Goal: Information Seeking & Learning: Check status

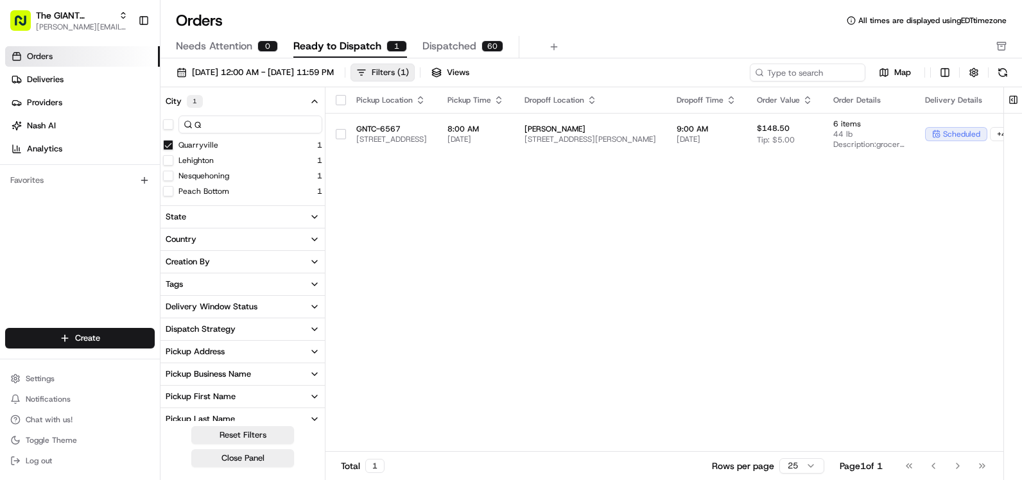
click at [409, 73] on div "Filters ( 1 )" at bounding box center [390, 73] width 37 height 12
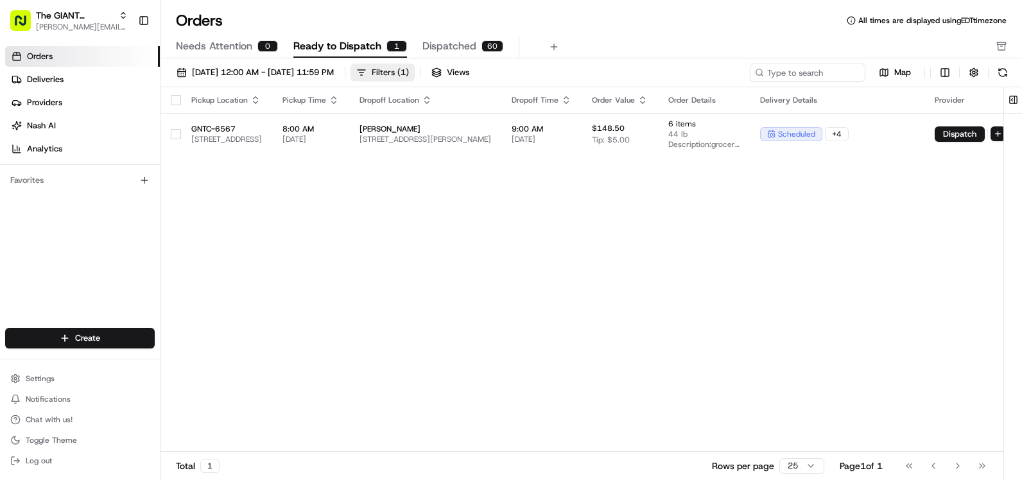
click at [409, 73] on div "Filters ( 1 )" at bounding box center [390, 73] width 37 height 12
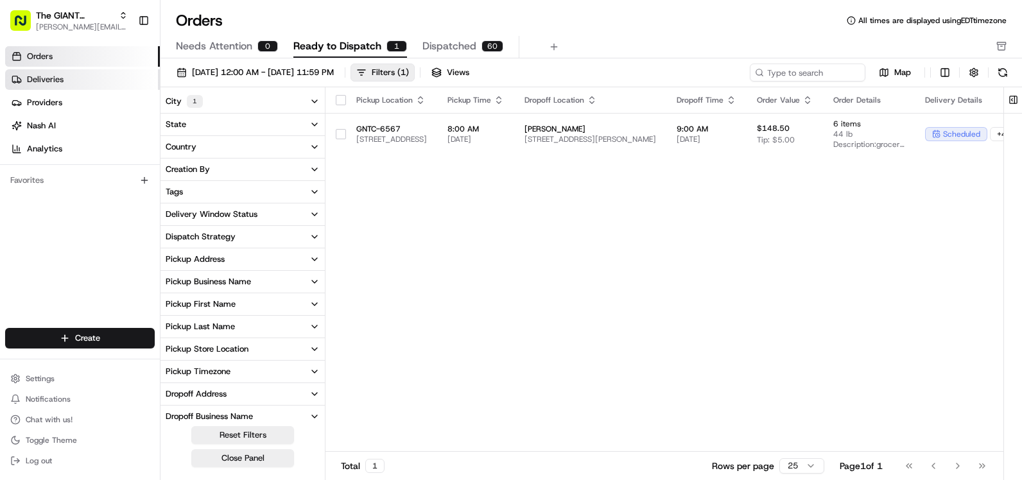
click at [96, 80] on link "Deliveries" at bounding box center [82, 79] width 155 height 21
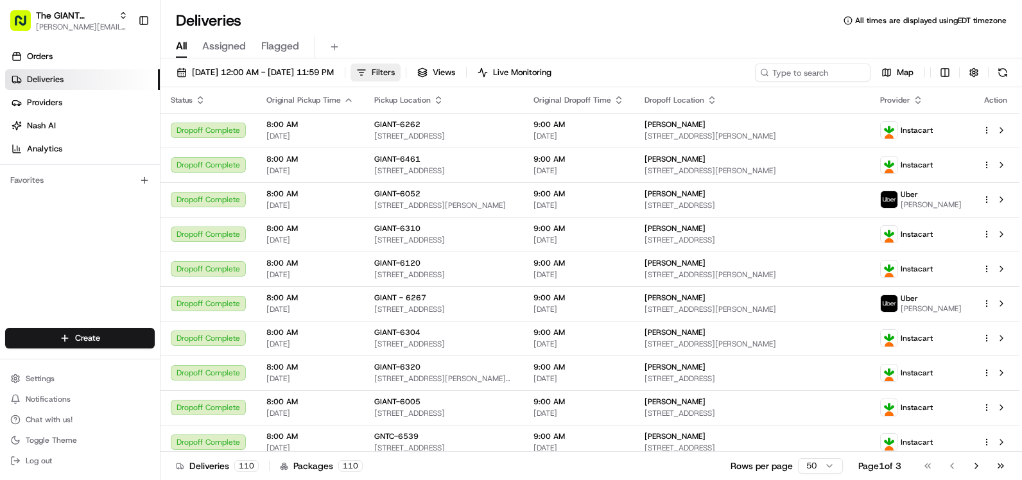
click at [395, 76] on span "Filters" at bounding box center [383, 73] width 23 height 12
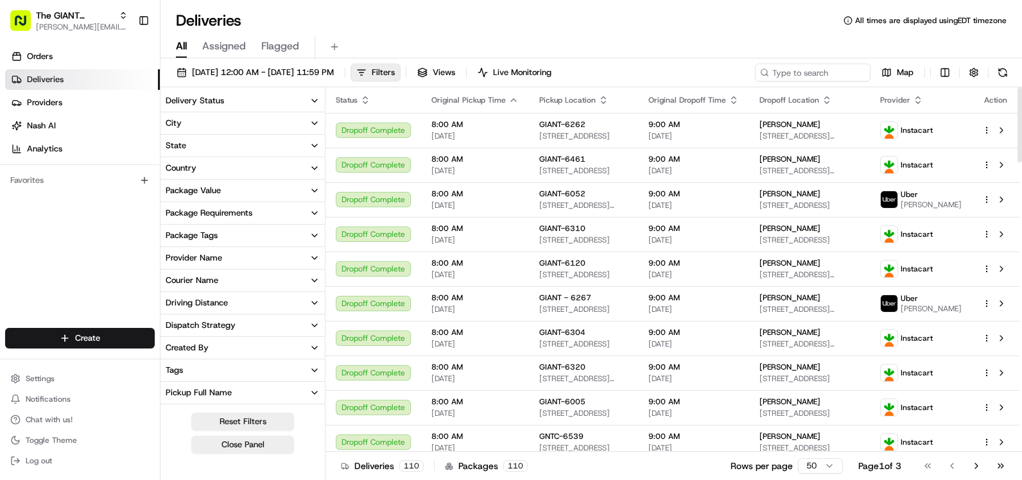
click at [254, 121] on button "City" at bounding box center [243, 123] width 164 height 22
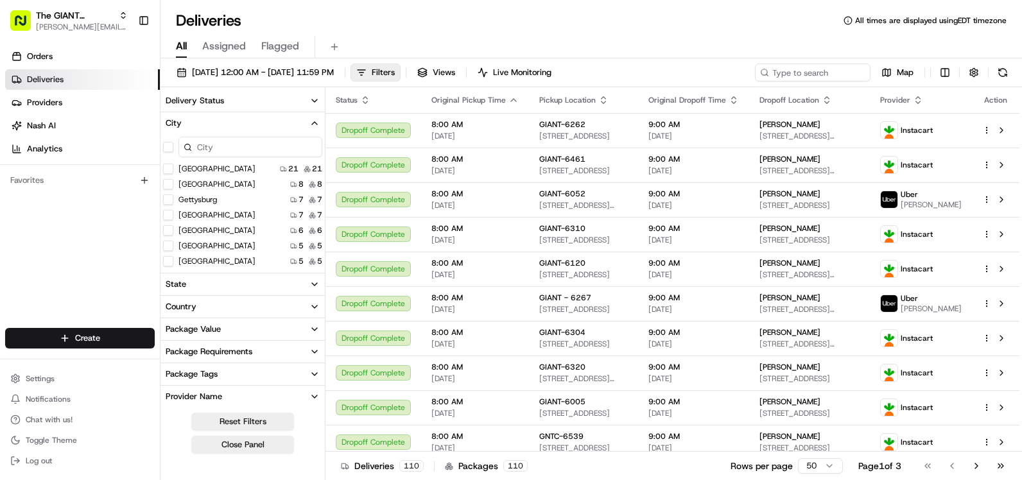
click at [252, 150] on input at bounding box center [251, 147] width 144 height 21
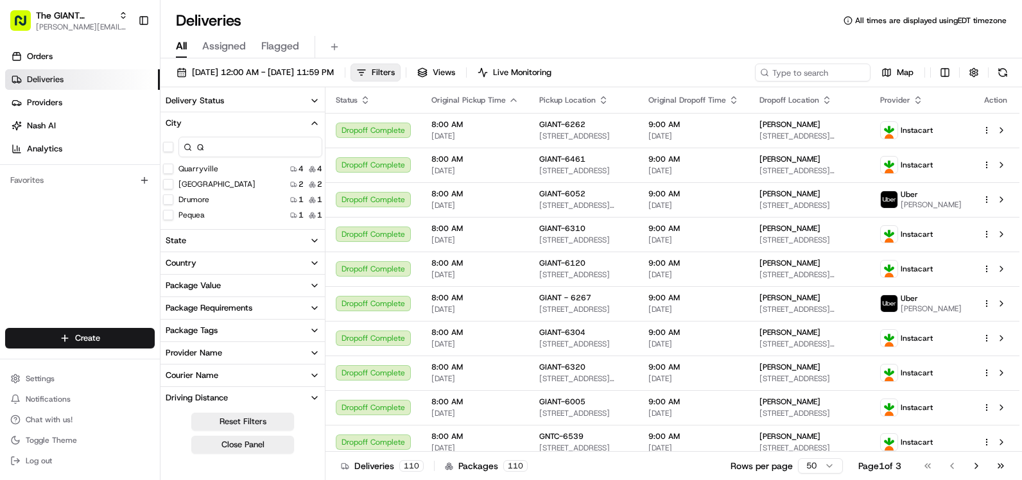
type input "Q"
click at [173, 168] on div "Quarryville" at bounding box center [190, 169] width 55 height 10
click at [166, 169] on button "Quarryville" at bounding box center [168, 169] width 10 height 10
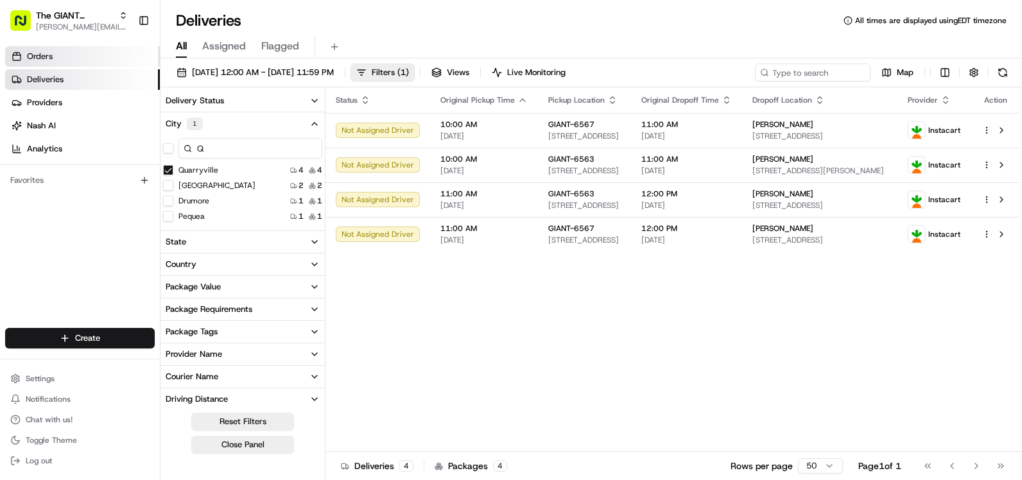
click at [46, 57] on span "Orders" at bounding box center [40, 57] width 26 height 12
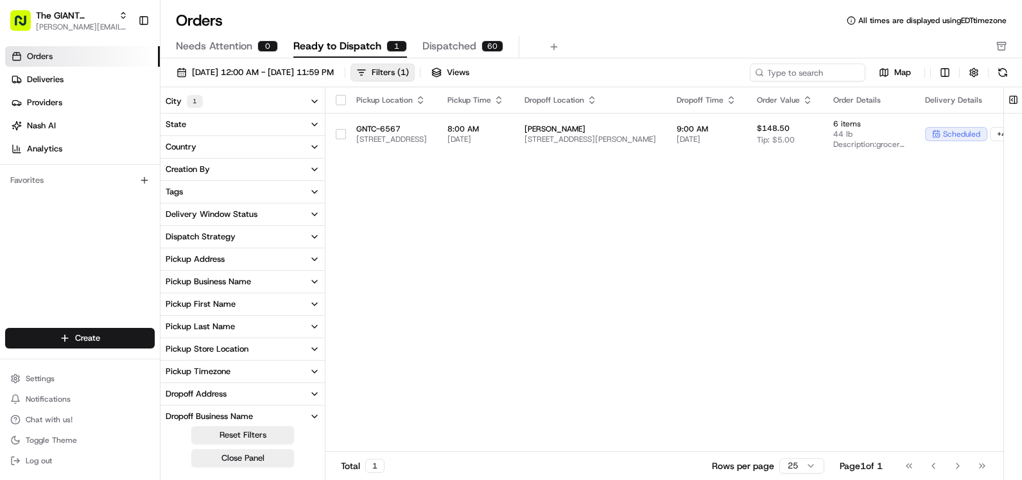
click at [272, 100] on button "City 1" at bounding box center [243, 101] width 164 height 23
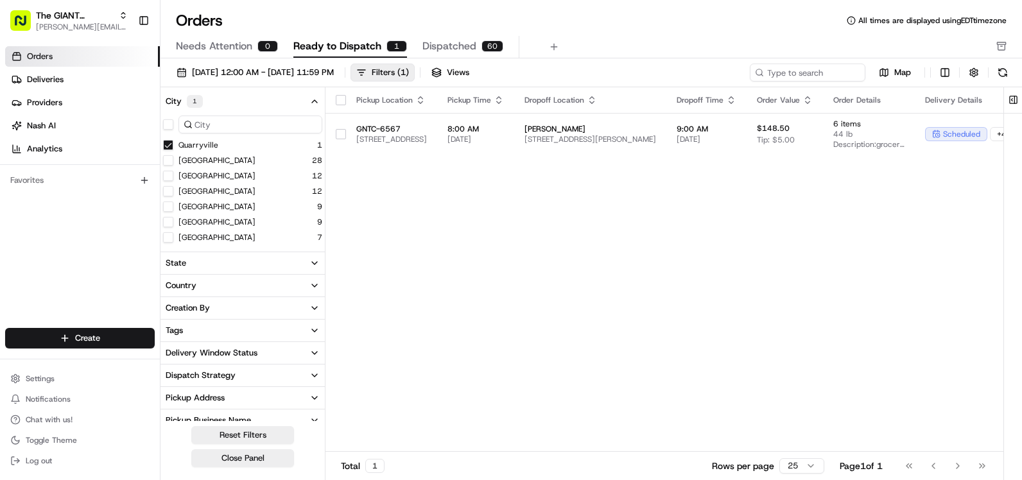
click at [493, 200] on div "Pickup Location Pickup Time Dropoff Location Dropoff Time Order Value Order Det…" at bounding box center [778, 269] width 904 height 365
click at [74, 74] on link "Deliveries" at bounding box center [82, 79] width 155 height 21
